Goal: Task Accomplishment & Management: Manage account settings

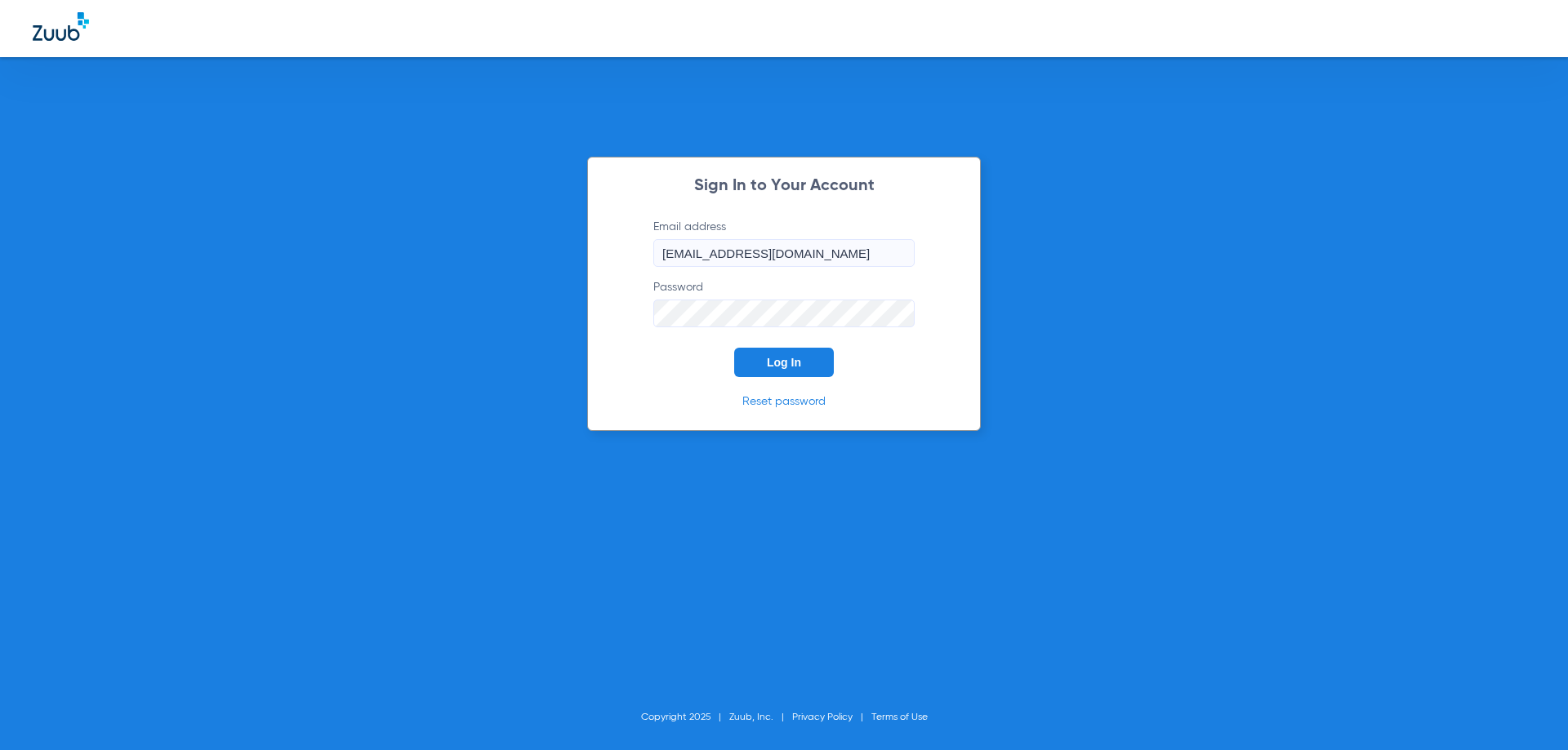
click at [762, 371] on button "Log In" at bounding box center [784, 362] width 100 height 30
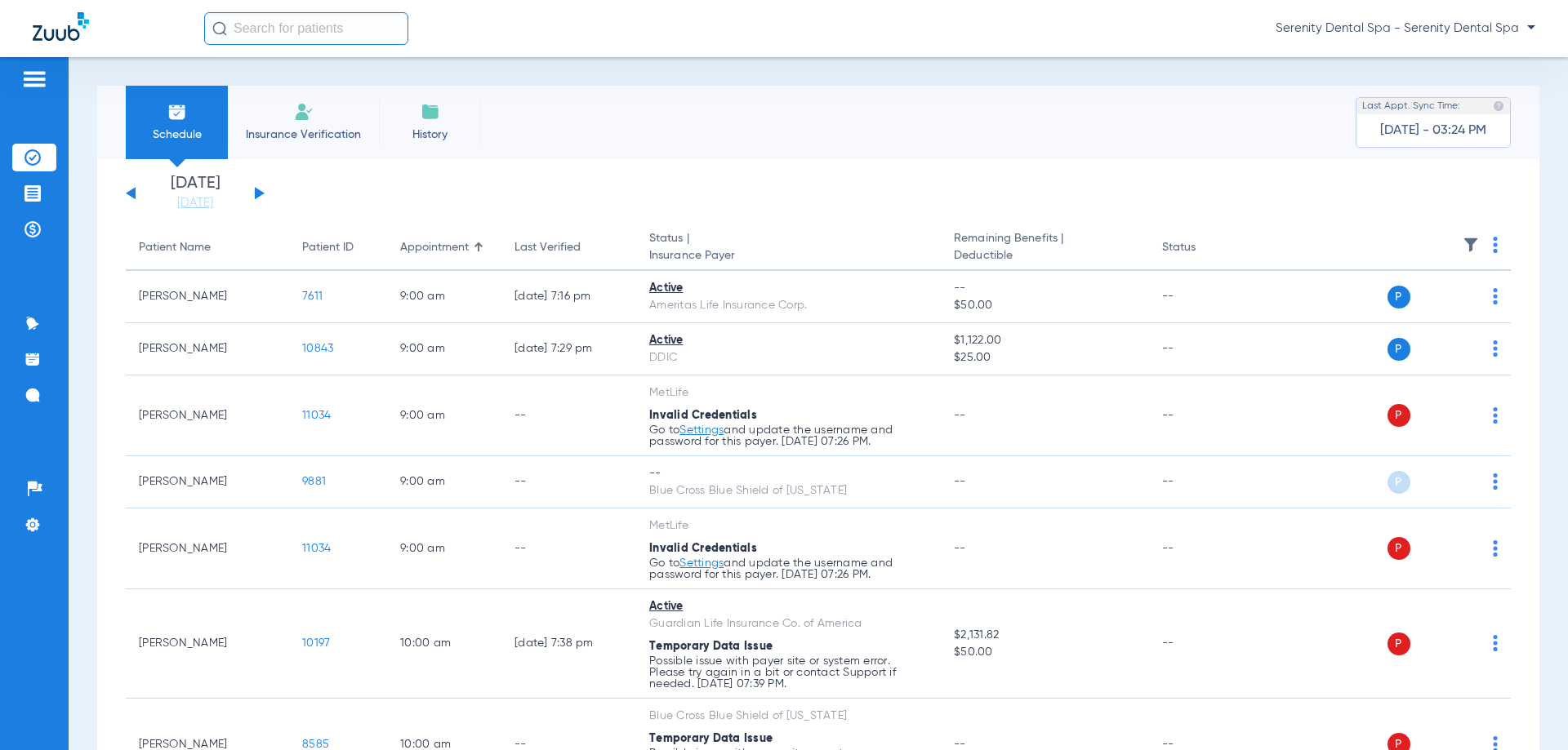
click at [58, 228] on div "Patients Insurance Verification Treatment Acceptance Payments & A/R Communicati…" at bounding box center [34, 432] width 68 height 750
click at [52, 230] on li "Payments & A/R" at bounding box center [35, 229] width 44 height 28
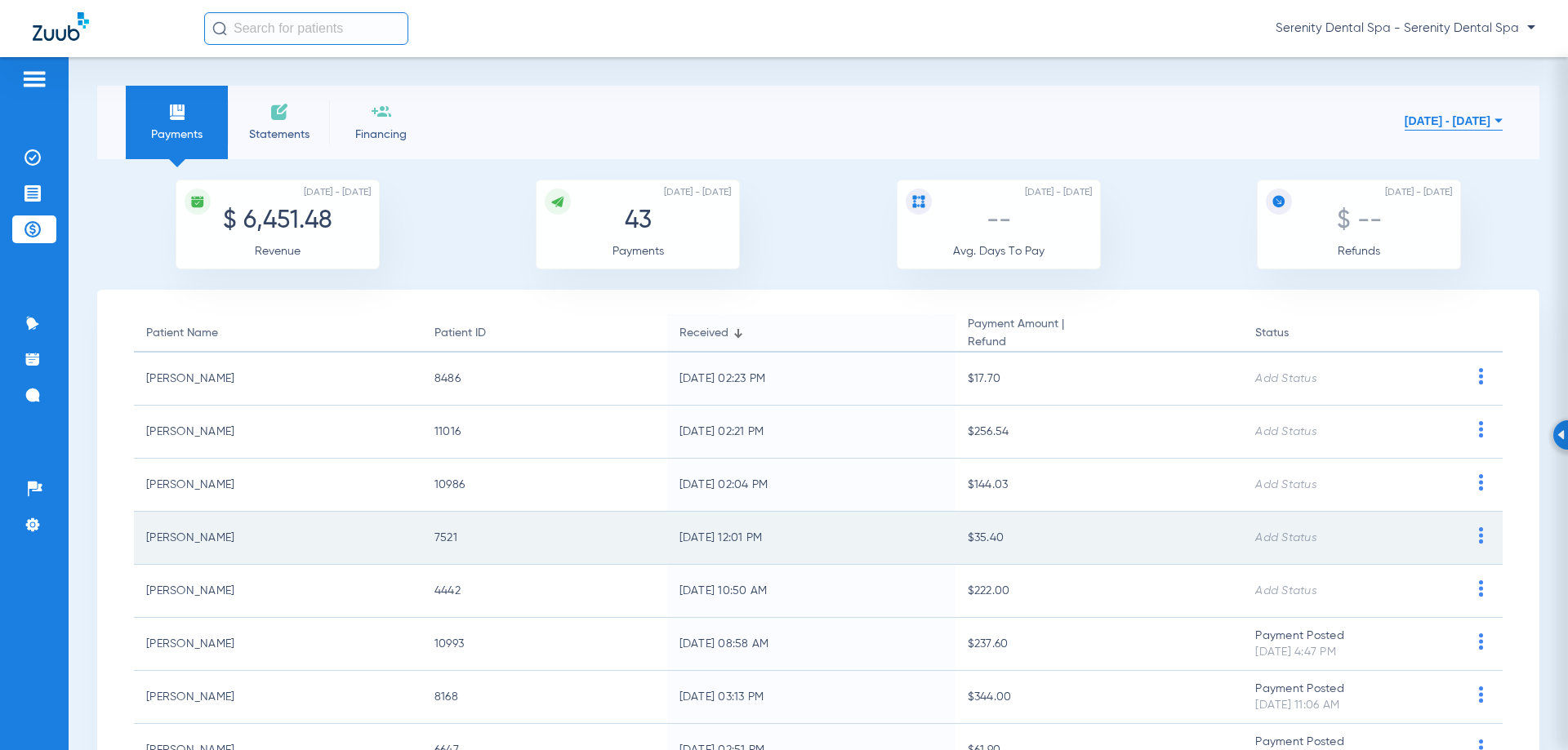
click at [1471, 539] on img at bounding box center [1480, 535] width 20 height 16
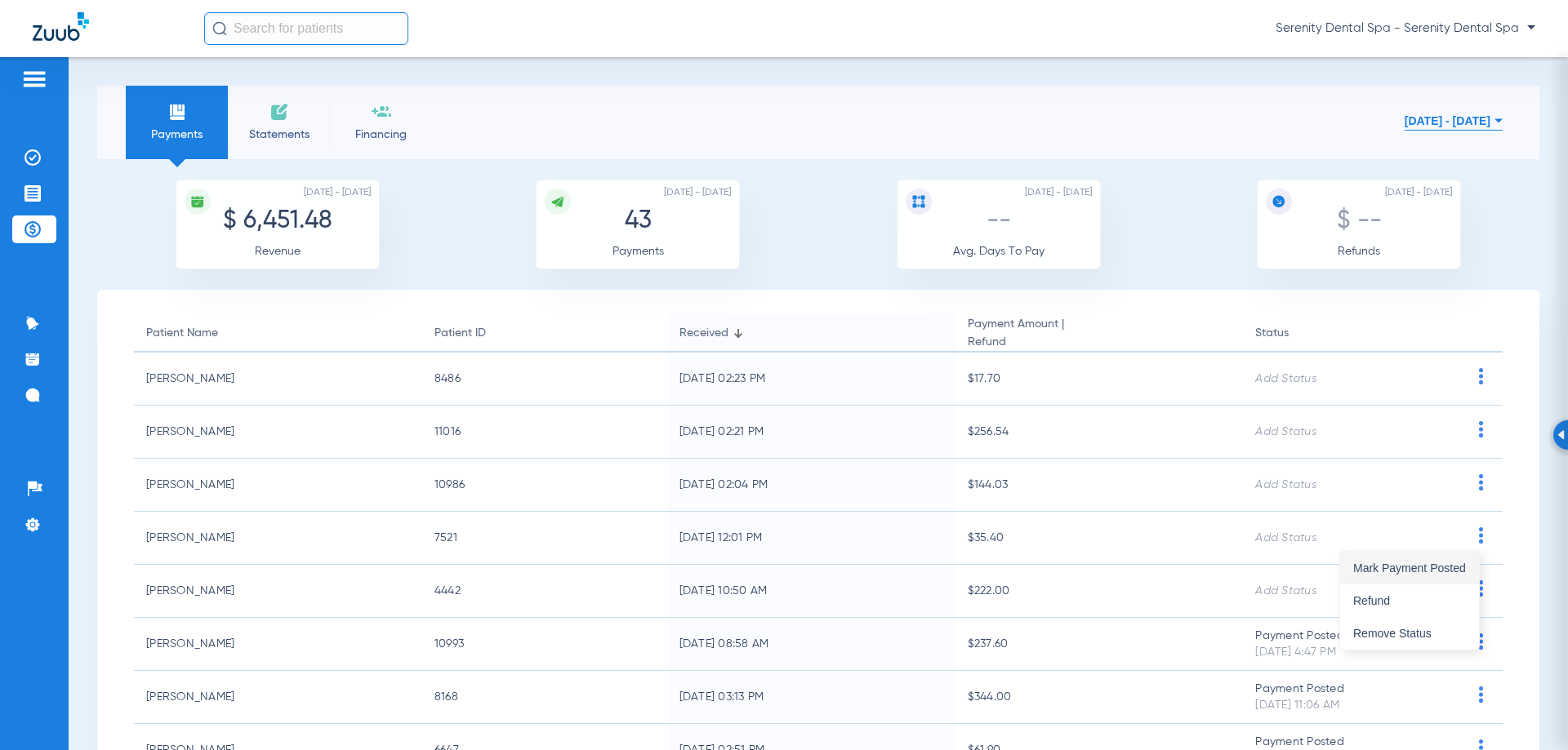
click at [1447, 562] on span "Mark Payment Posted" at bounding box center [1409, 568] width 113 height 12
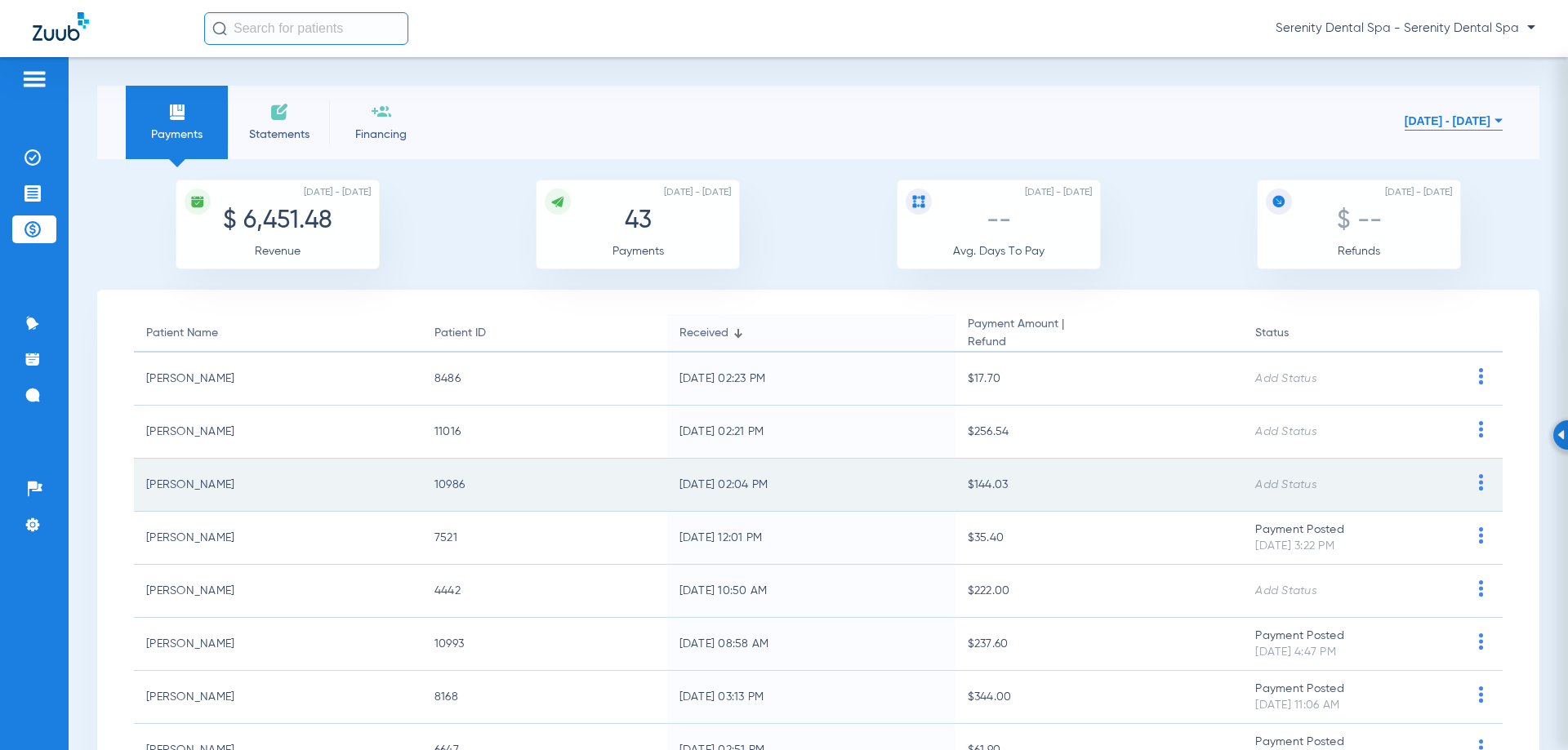
click at [1459, 490] on div at bounding box center [1480, 485] width 43 height 21
click at [1471, 488] on img at bounding box center [1480, 482] width 20 height 16
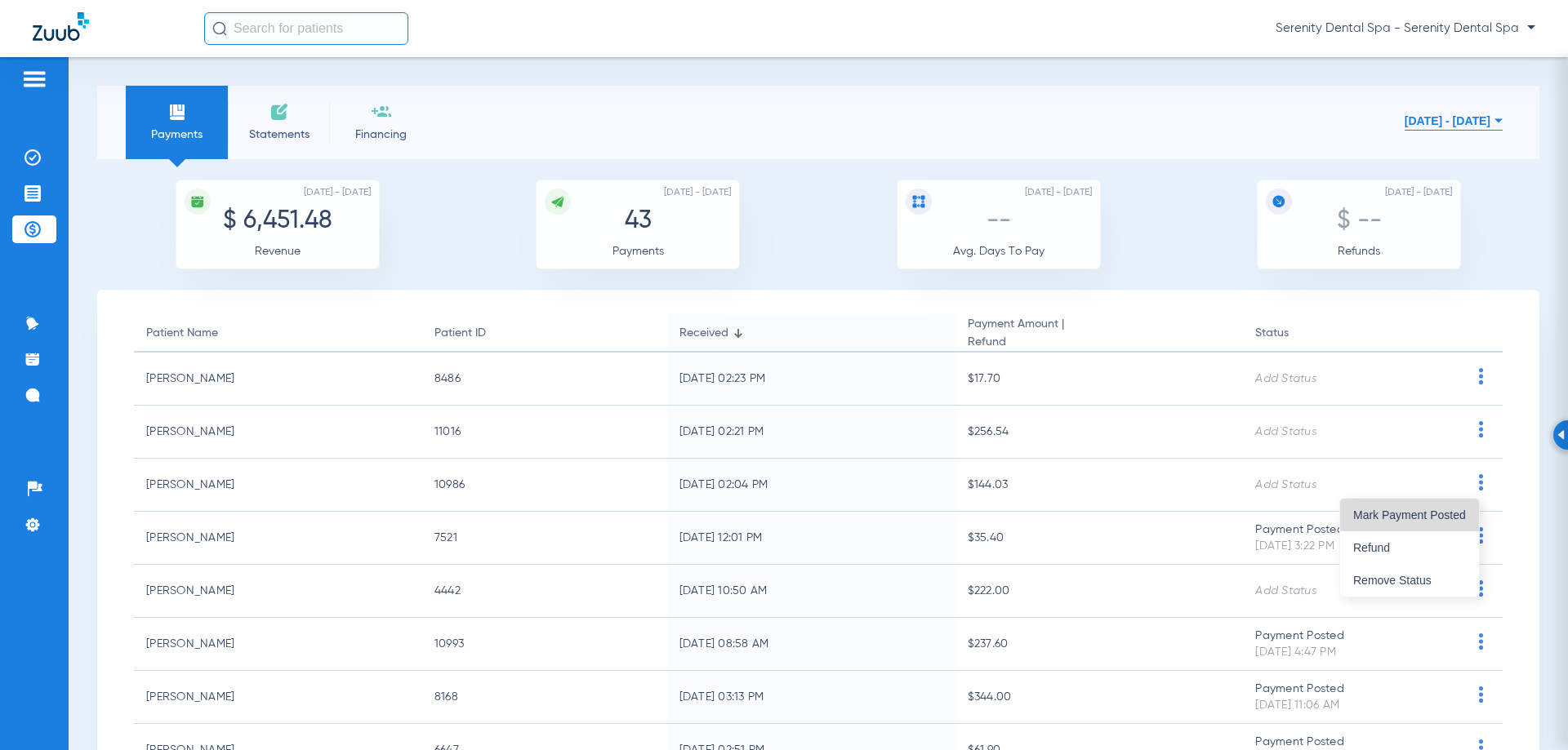
click at [1457, 514] on span "Mark Payment Posted" at bounding box center [1409, 515] width 113 height 12
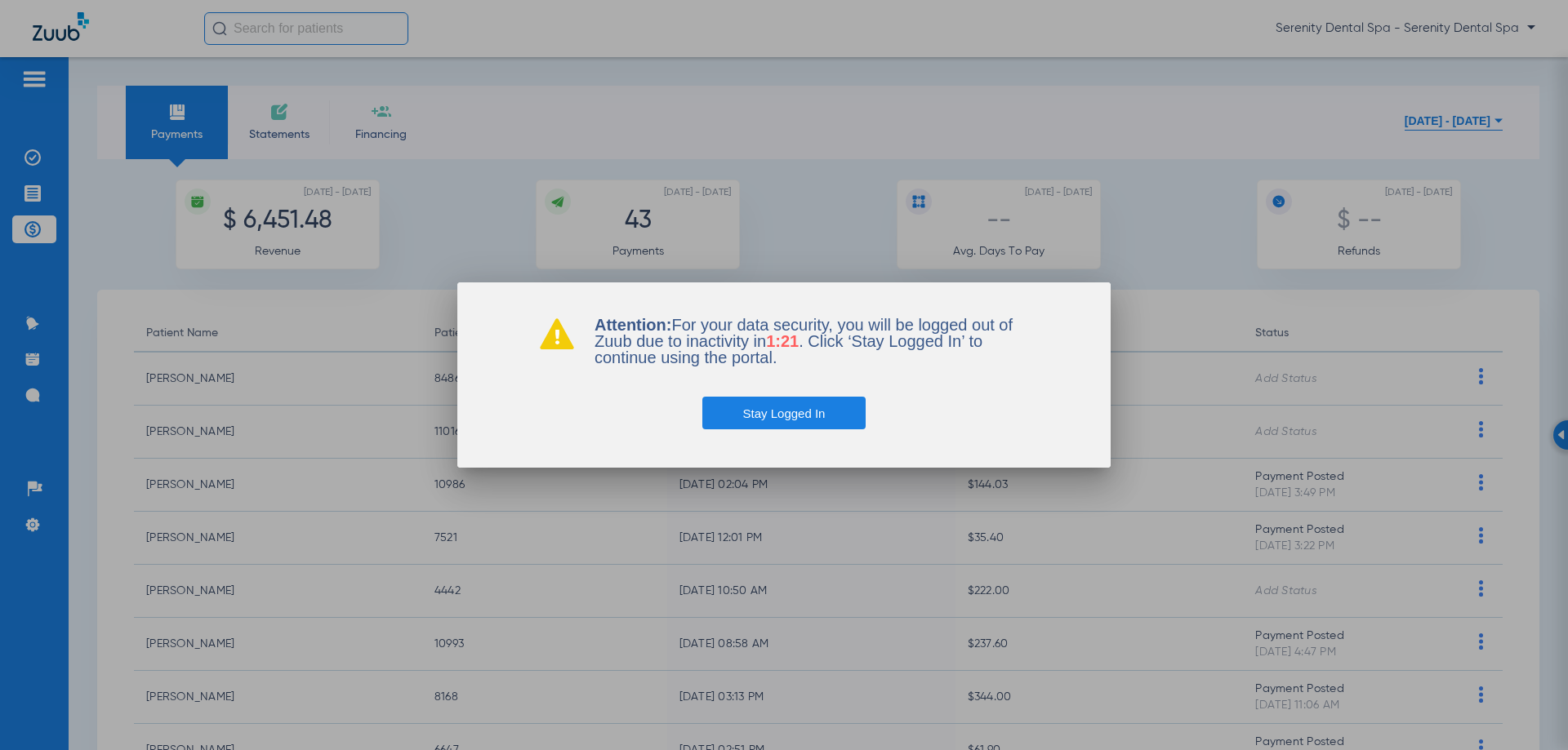
click at [856, 406] on button "Stay Logged In" at bounding box center [784, 413] width 164 height 33
